Goal: Complete application form

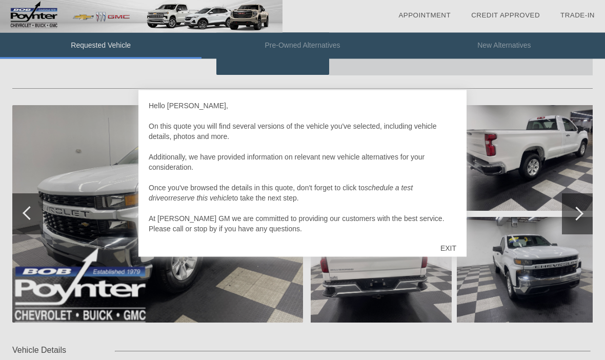
click at [459, 250] on div "EXIT" at bounding box center [448, 248] width 36 height 31
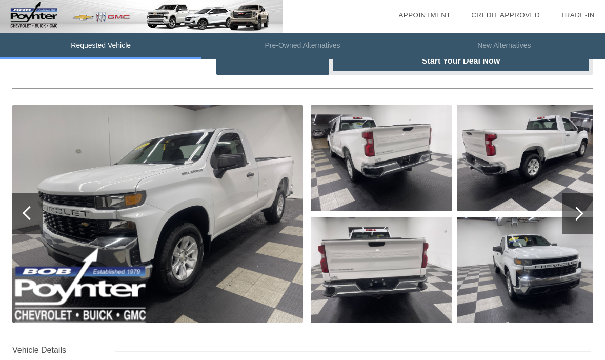
click at [586, 208] on div at bounding box center [577, 213] width 31 height 41
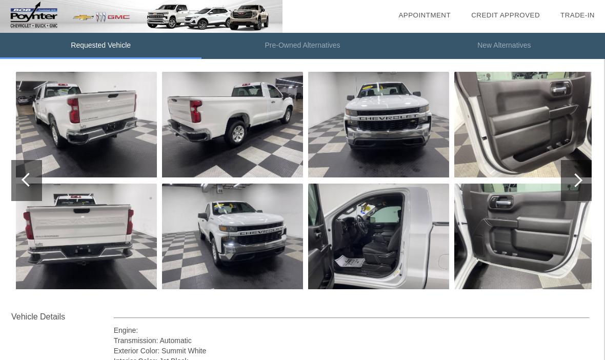
scroll to position [117, 1]
click at [583, 175] on div at bounding box center [576, 180] width 31 height 41
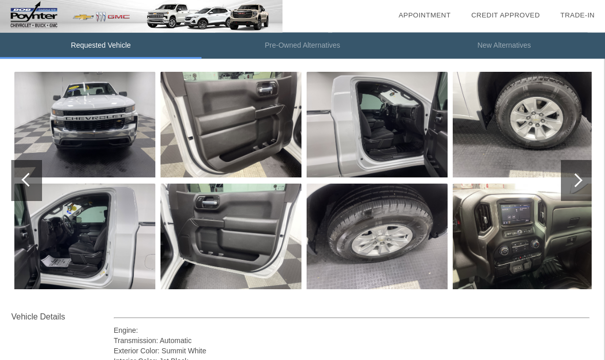
scroll to position [117, 1]
click at [587, 177] on div at bounding box center [576, 180] width 31 height 41
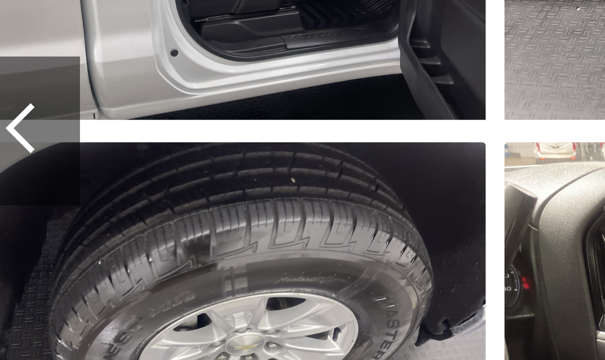
scroll to position [7, 0]
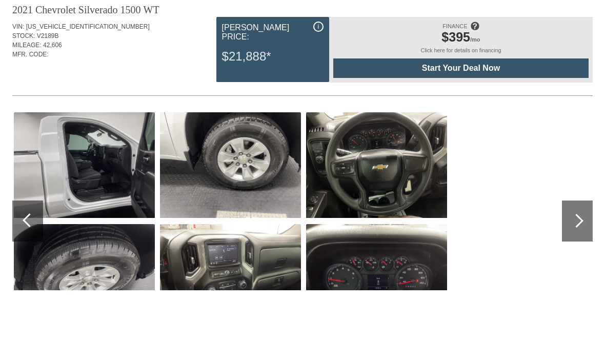
click at [583, 270] on div at bounding box center [577, 290] width 31 height 41
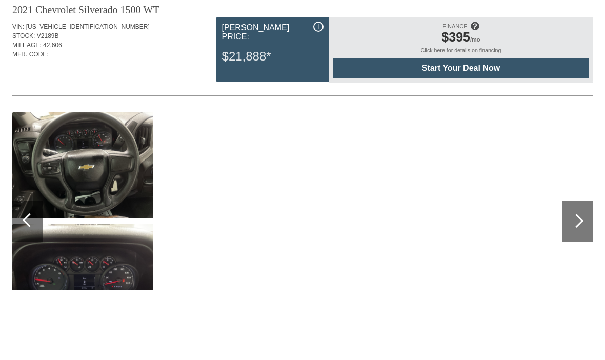
scroll to position [77, 0]
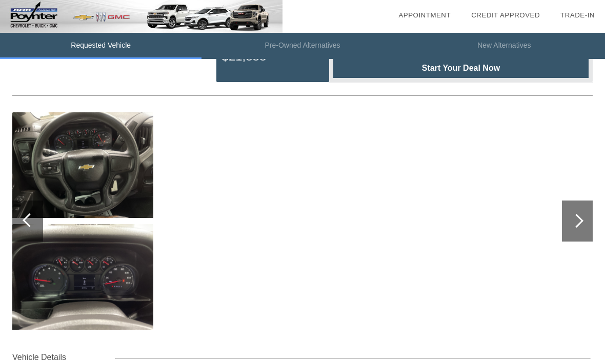
click at [588, 216] on div at bounding box center [577, 220] width 31 height 41
click at [581, 216] on div at bounding box center [577, 220] width 31 height 41
click at [61, 357] on div "Vehicle Details" at bounding box center [63, 357] width 102 height 12
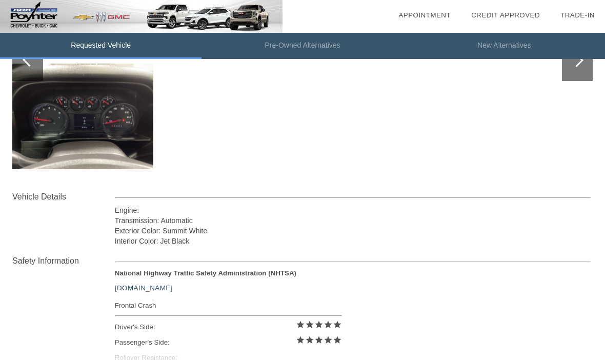
scroll to position [235, 0]
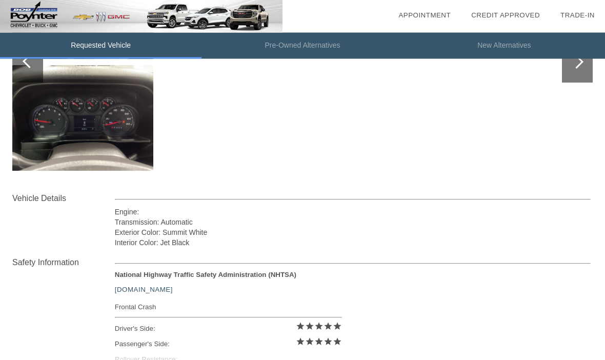
click at [37, 194] on div "Vehicle Details" at bounding box center [63, 199] width 102 height 12
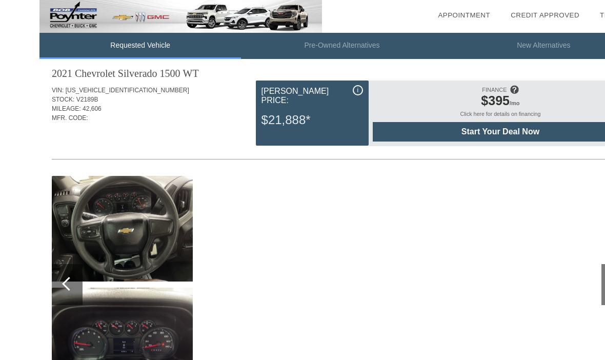
scroll to position [14, 0]
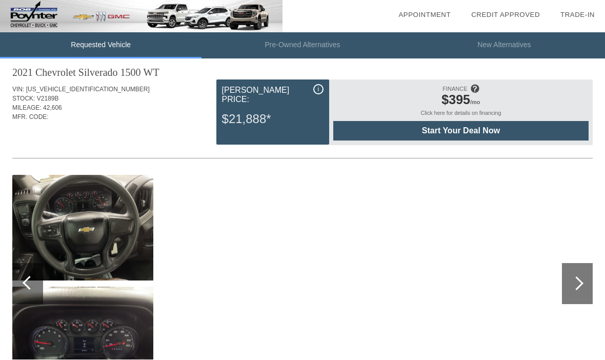
click at [578, 287] on div at bounding box center [576, 284] width 14 height 14
click at [582, 266] on div at bounding box center [577, 283] width 31 height 41
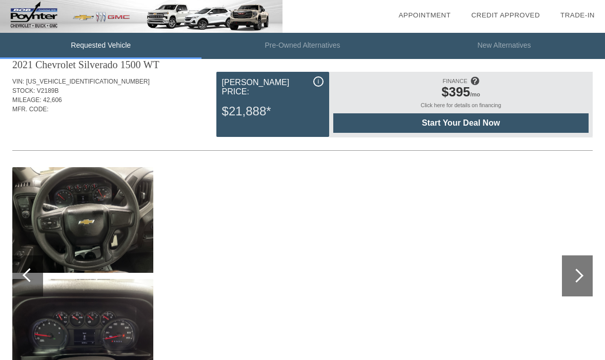
scroll to position [18, 0]
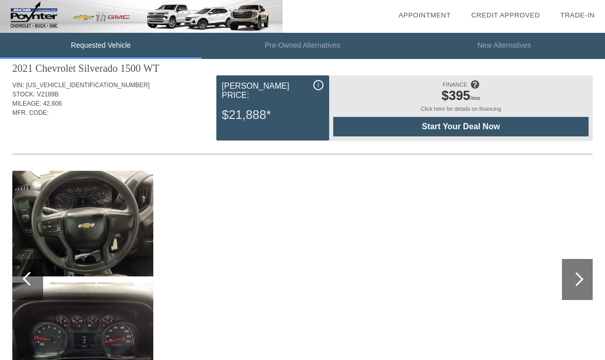
click at [575, 273] on div at bounding box center [577, 279] width 31 height 41
click at [578, 279] on div at bounding box center [576, 279] width 14 height 14
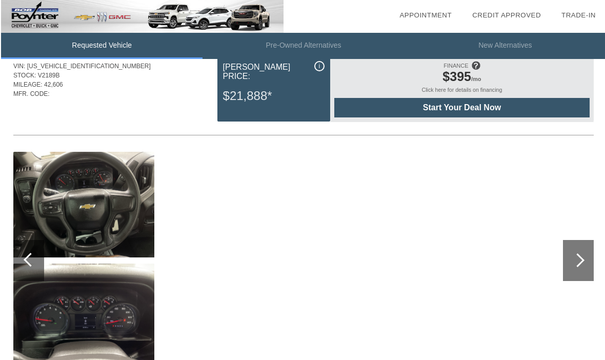
scroll to position [0, 0]
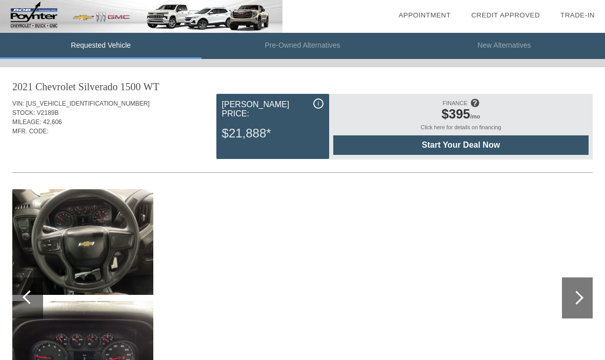
click at [35, 291] on div at bounding box center [27, 297] width 31 height 41
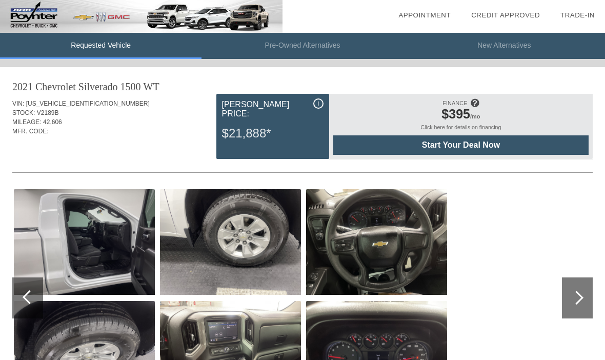
click at [33, 303] on div at bounding box center [27, 297] width 31 height 41
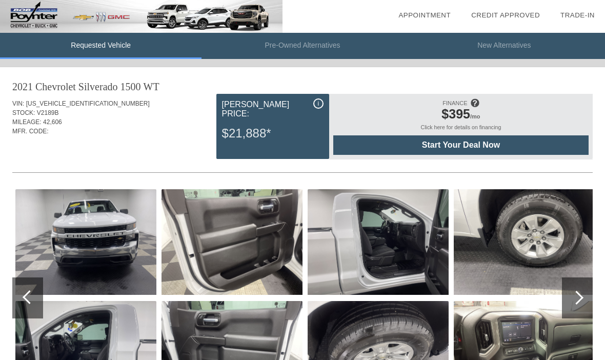
click at [36, 300] on div at bounding box center [27, 297] width 31 height 41
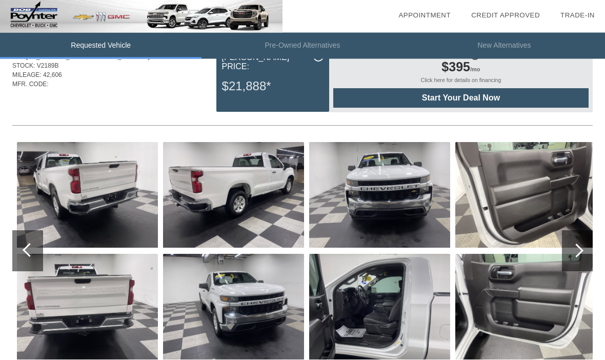
scroll to position [46, 0]
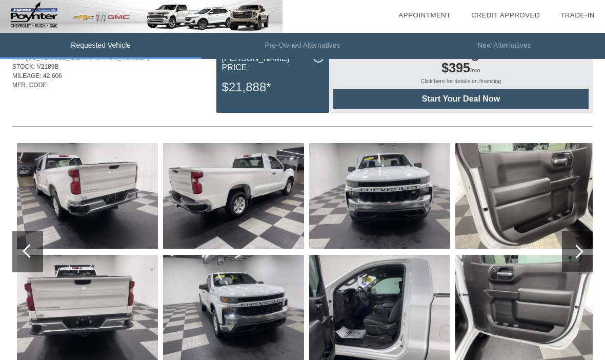
click at [34, 259] on div at bounding box center [27, 251] width 31 height 41
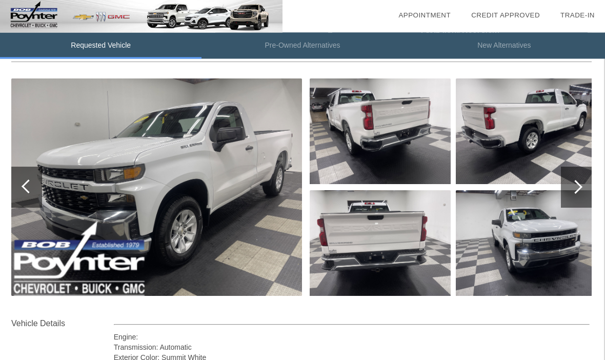
scroll to position [111, 1]
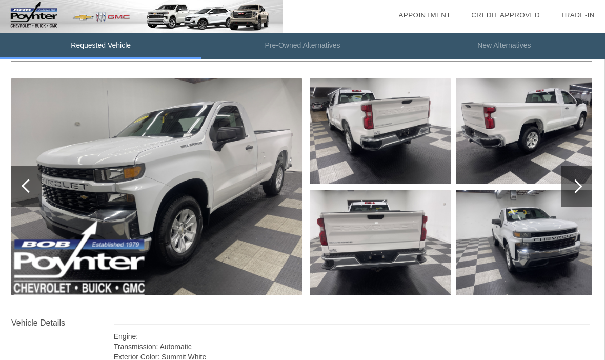
click at [584, 180] on div at bounding box center [576, 186] width 31 height 41
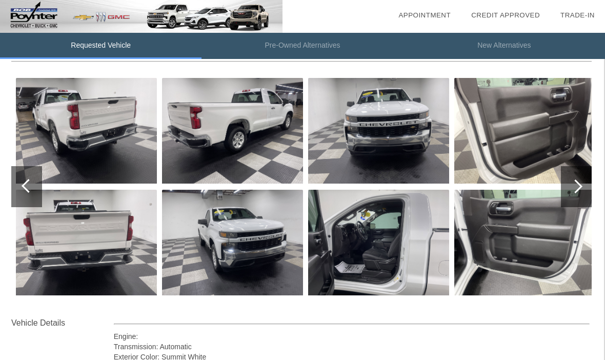
click at [583, 185] on div at bounding box center [576, 186] width 31 height 41
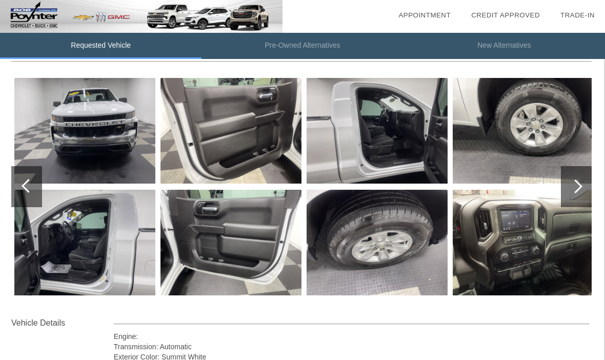
click at [580, 186] on div at bounding box center [575, 186] width 14 height 14
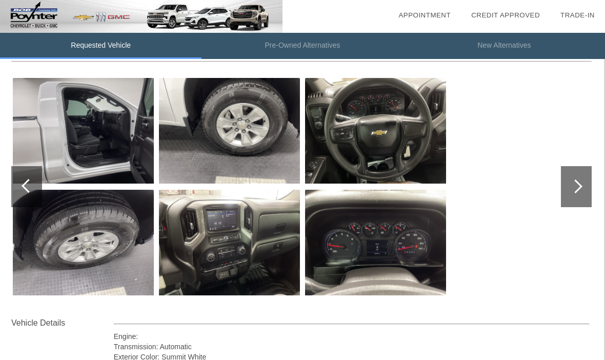
click at [581, 178] on div at bounding box center [576, 186] width 31 height 41
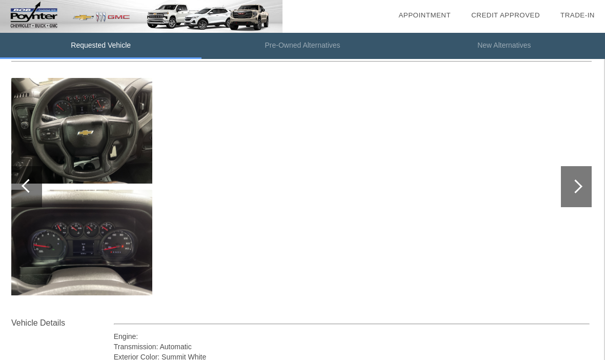
click at [576, 197] on div at bounding box center [576, 186] width 31 height 41
click at [29, 190] on div at bounding box center [29, 186] width 14 height 14
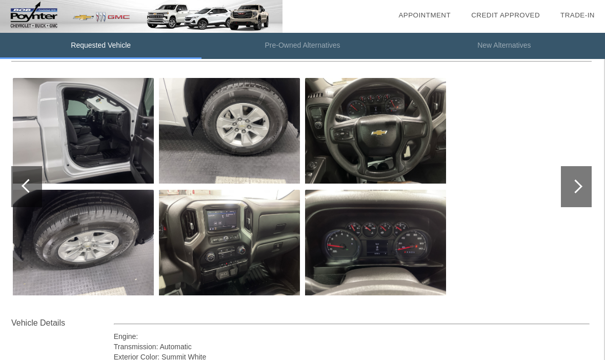
click at [27, 190] on div at bounding box center [29, 186] width 14 height 14
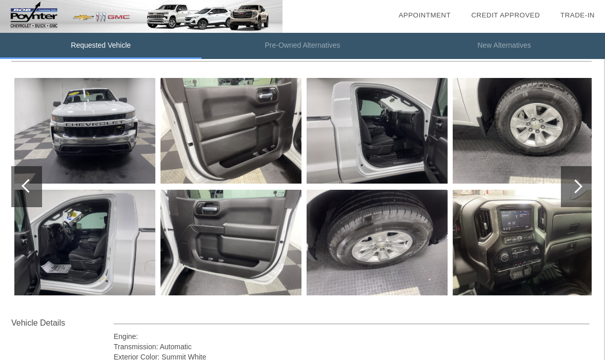
click at [27, 188] on div at bounding box center [29, 186] width 14 height 14
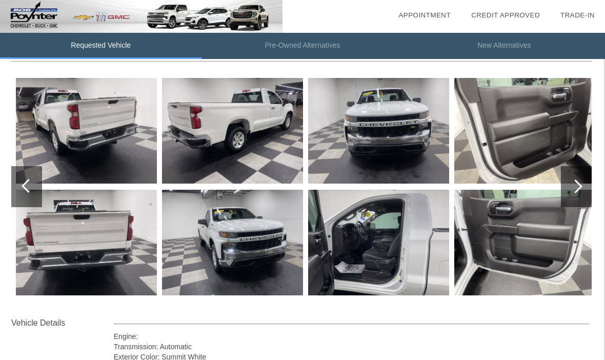
click at [20, 191] on div at bounding box center [26, 186] width 31 height 41
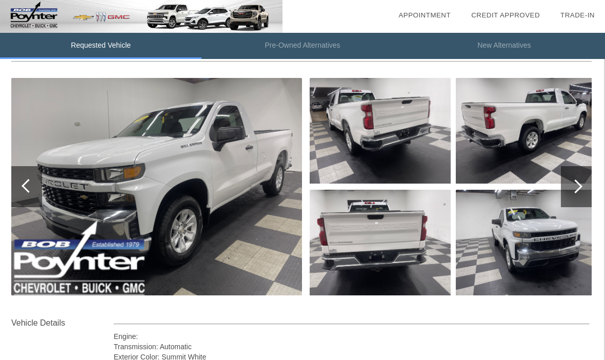
click at [33, 197] on div at bounding box center [26, 186] width 31 height 41
click at [23, 185] on div at bounding box center [29, 186] width 14 height 14
click at [25, 193] on div at bounding box center [26, 186] width 31 height 41
click at [25, 182] on div at bounding box center [26, 186] width 31 height 41
click at [23, 184] on div at bounding box center [26, 186] width 31 height 41
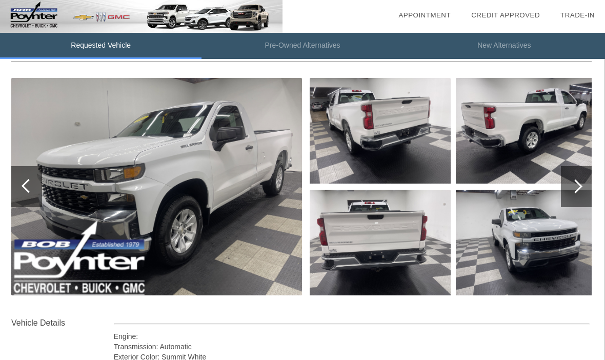
click at [21, 188] on div at bounding box center [26, 186] width 31 height 41
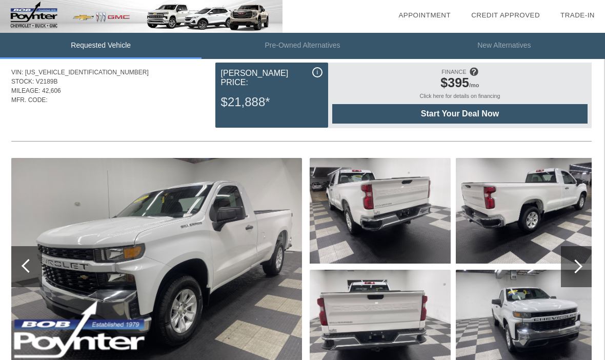
scroll to position [0, 1]
